Goal: Find specific page/section

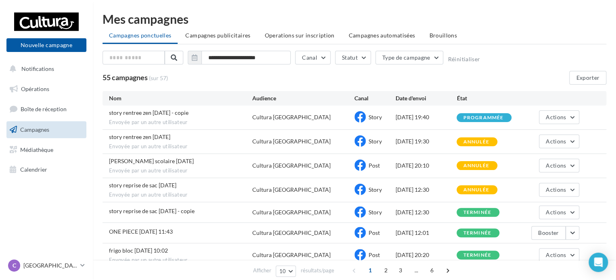
click at [36, 130] on span "Campagnes" at bounding box center [34, 129] width 29 height 7
